Goal: Information Seeking & Learning: Understand process/instructions

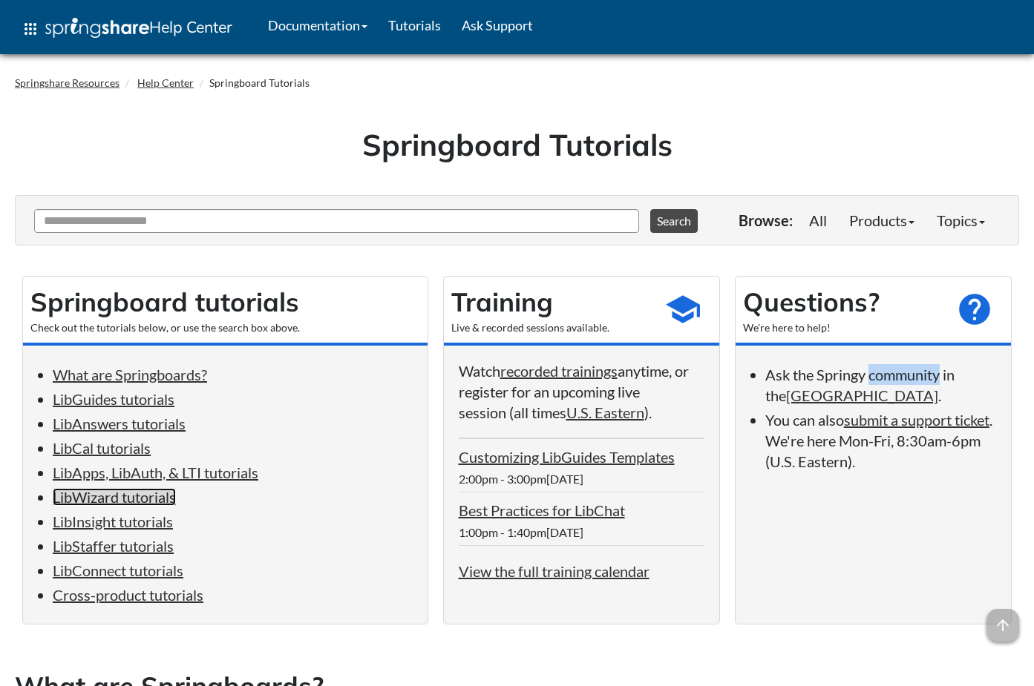
click at [160, 506] on link "LibWizard tutorials" at bounding box center [114, 497] width 123 height 18
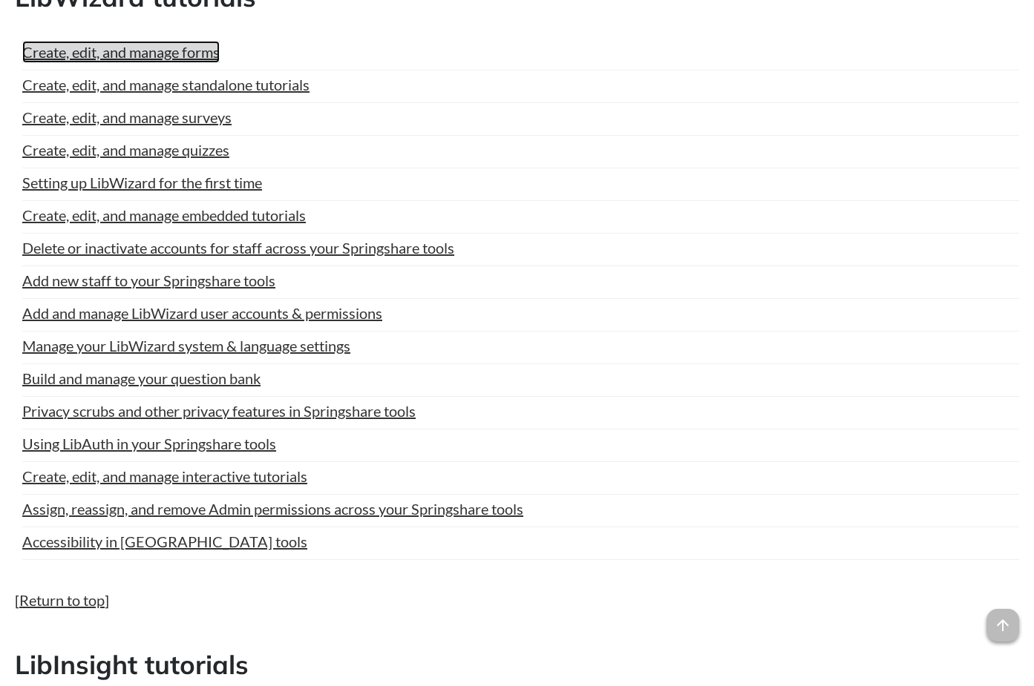
click at [186, 63] on link "Create, edit, and manage forms" at bounding box center [120, 52] width 197 height 22
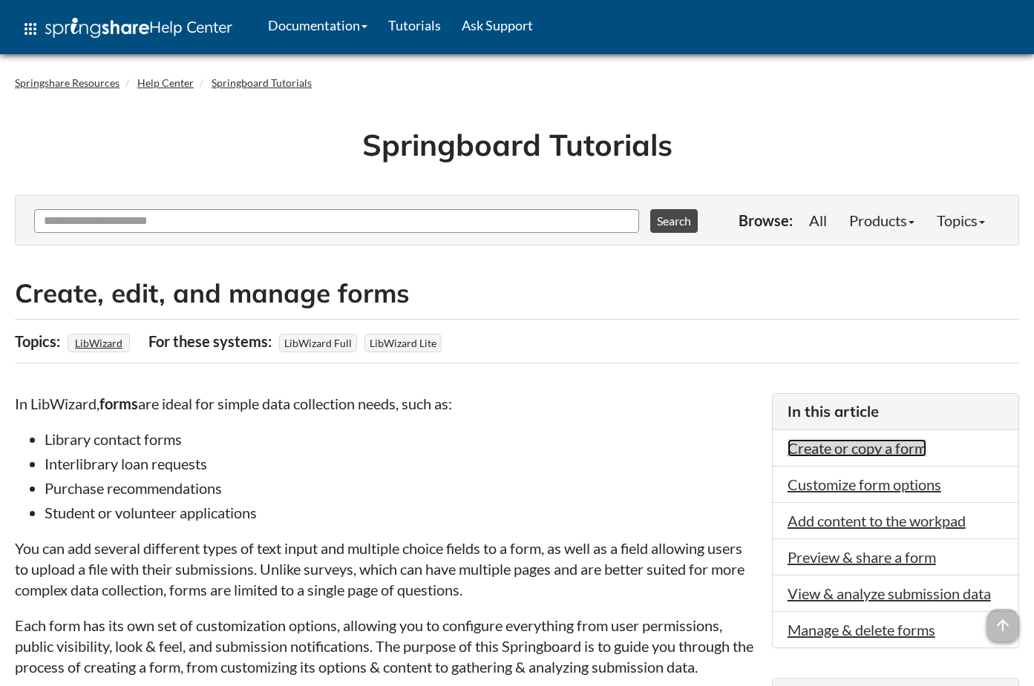
click at [847, 446] on link "Create or copy a form" at bounding box center [856, 448] width 139 height 18
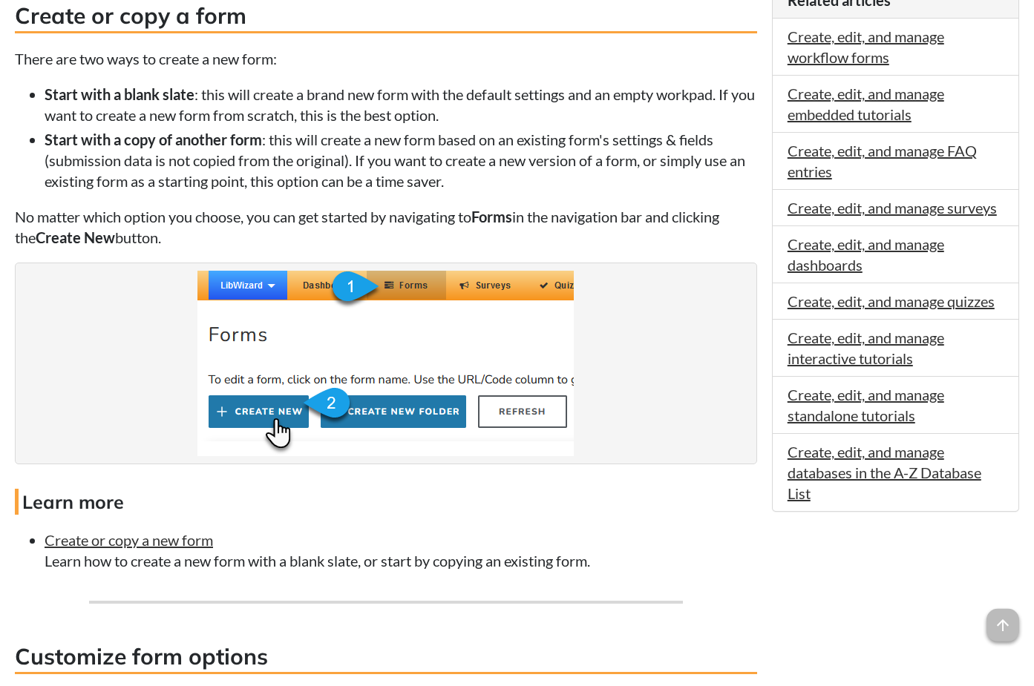
scroll to position [1024, 0]
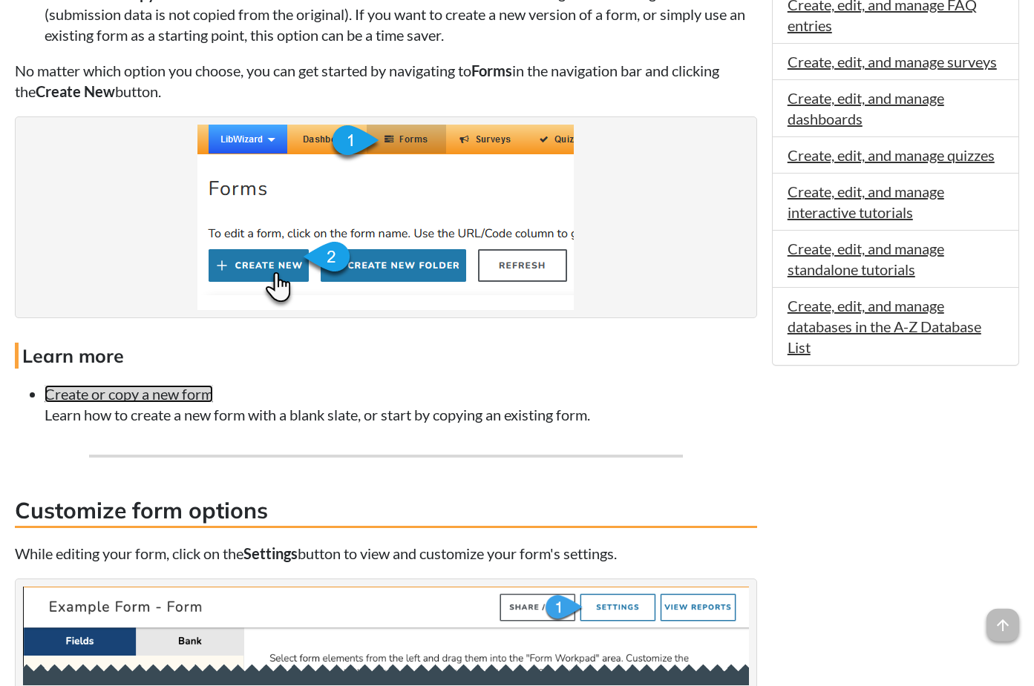
click at [181, 403] on link "Create or copy a new form" at bounding box center [129, 394] width 168 height 18
